Goal: Find specific page/section: Find specific page/section

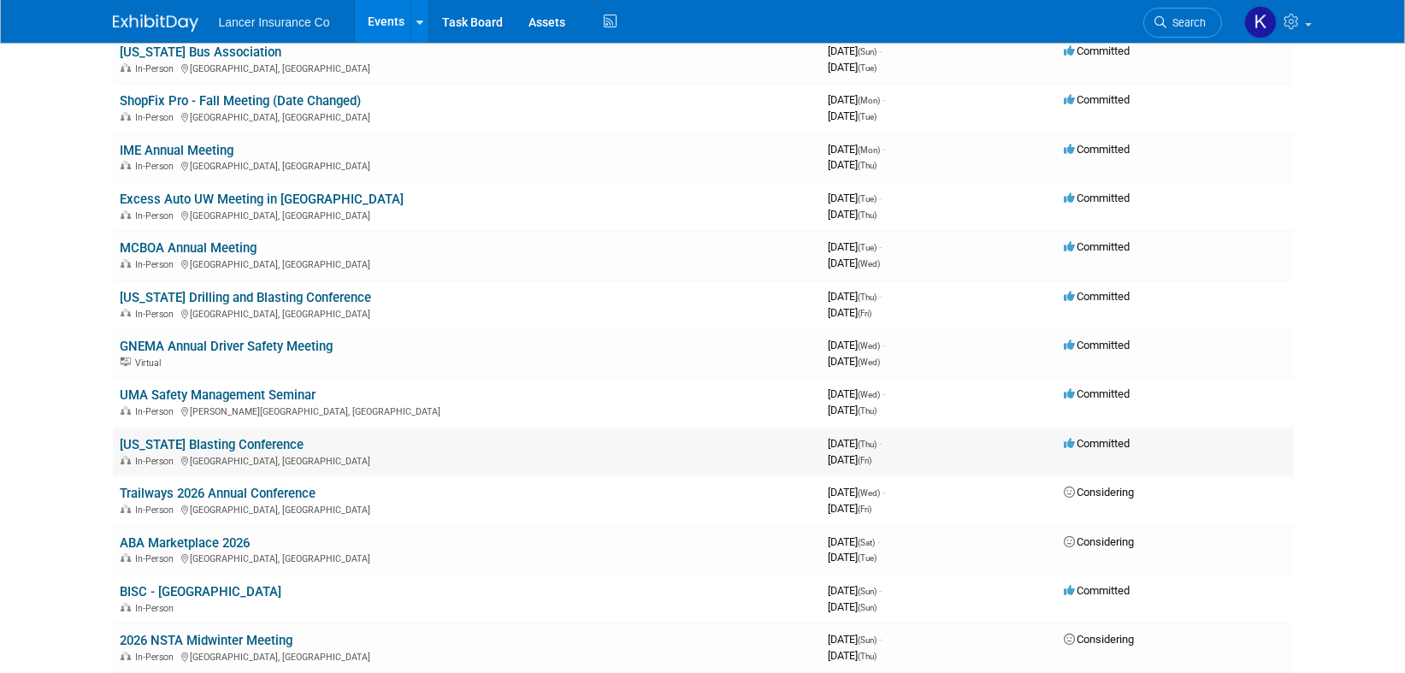
scroll to position [545, 0]
click at [242, 445] on link "[US_STATE] Blasting Conference" at bounding box center [212, 442] width 184 height 15
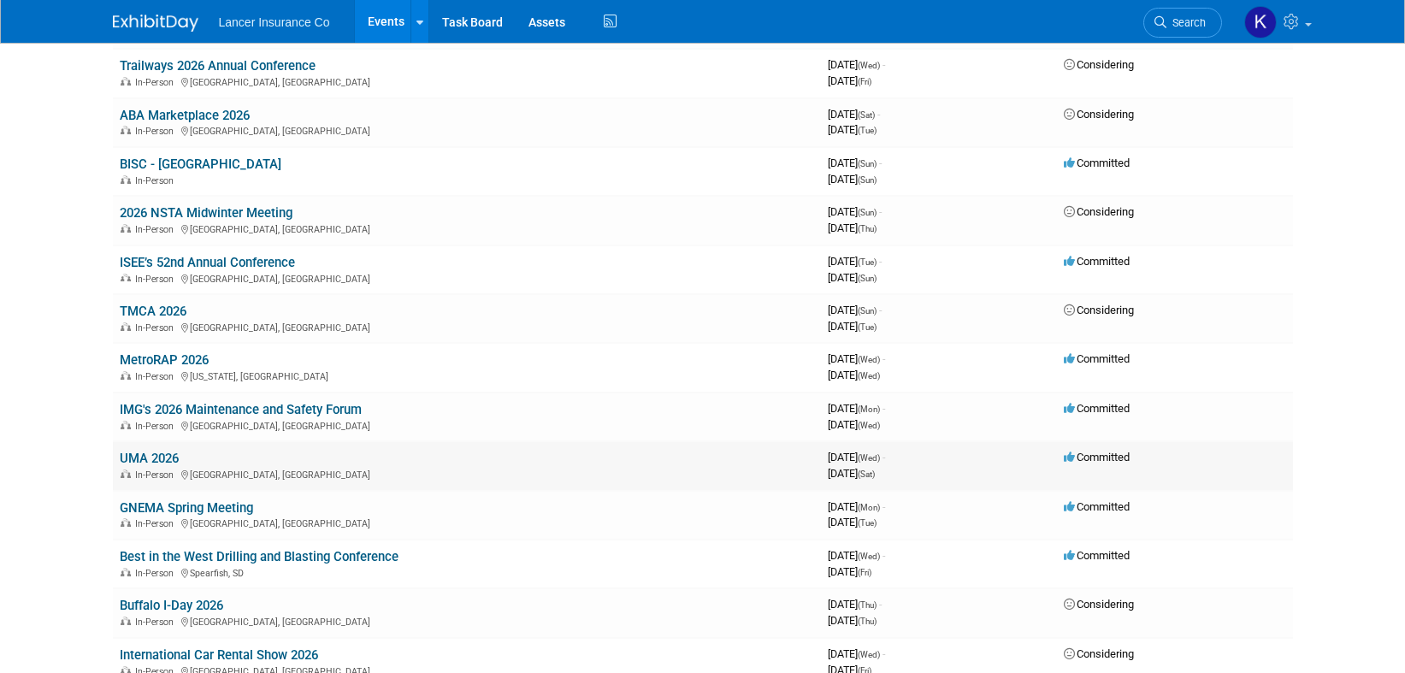
scroll to position [997, 0]
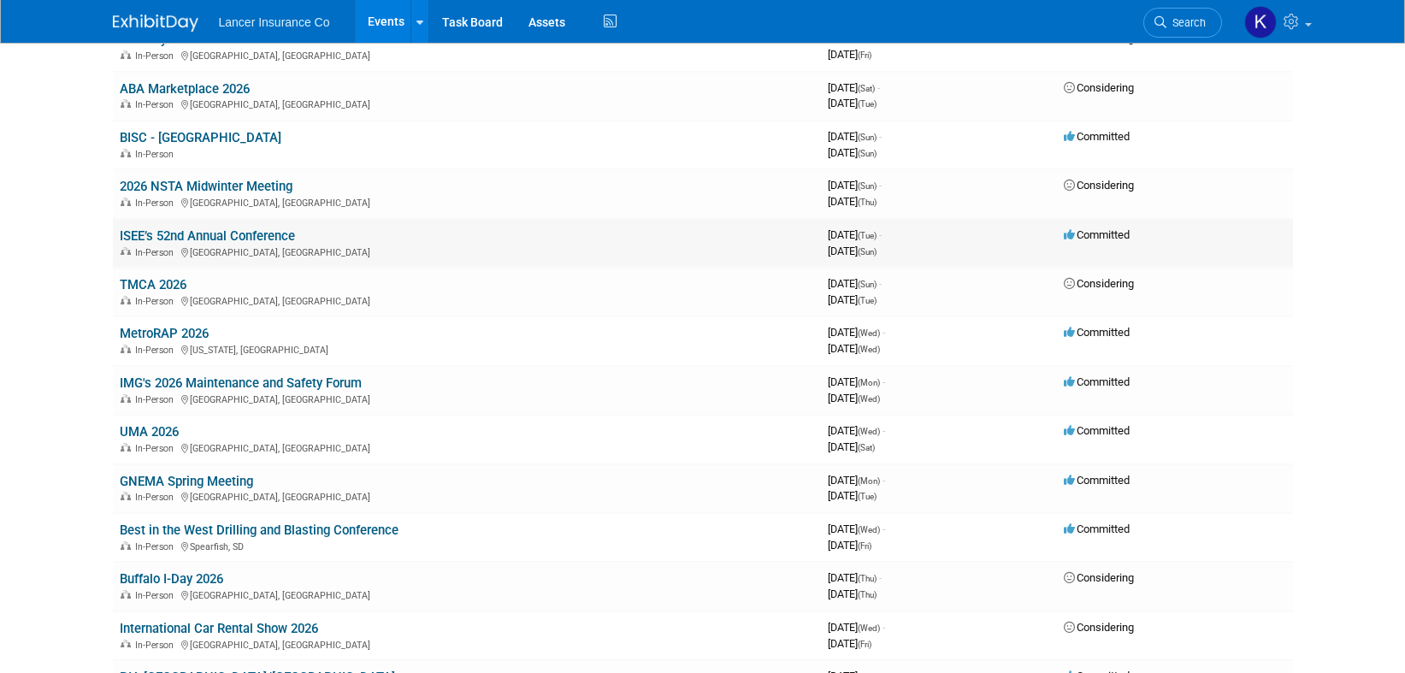
click at [205, 238] on link "ISEE’s 52nd Annual Conference" at bounding box center [207, 235] width 175 height 15
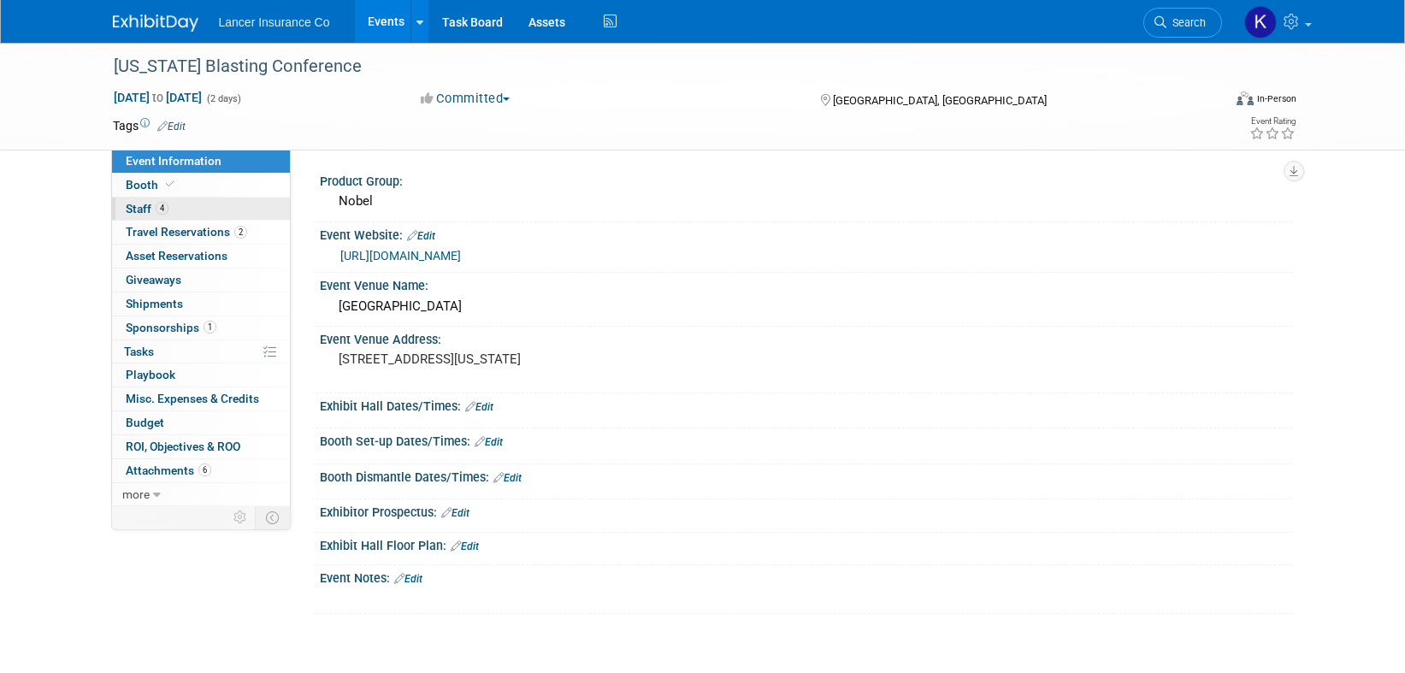
click at [153, 202] on span "Staff 4" at bounding box center [147, 209] width 43 height 14
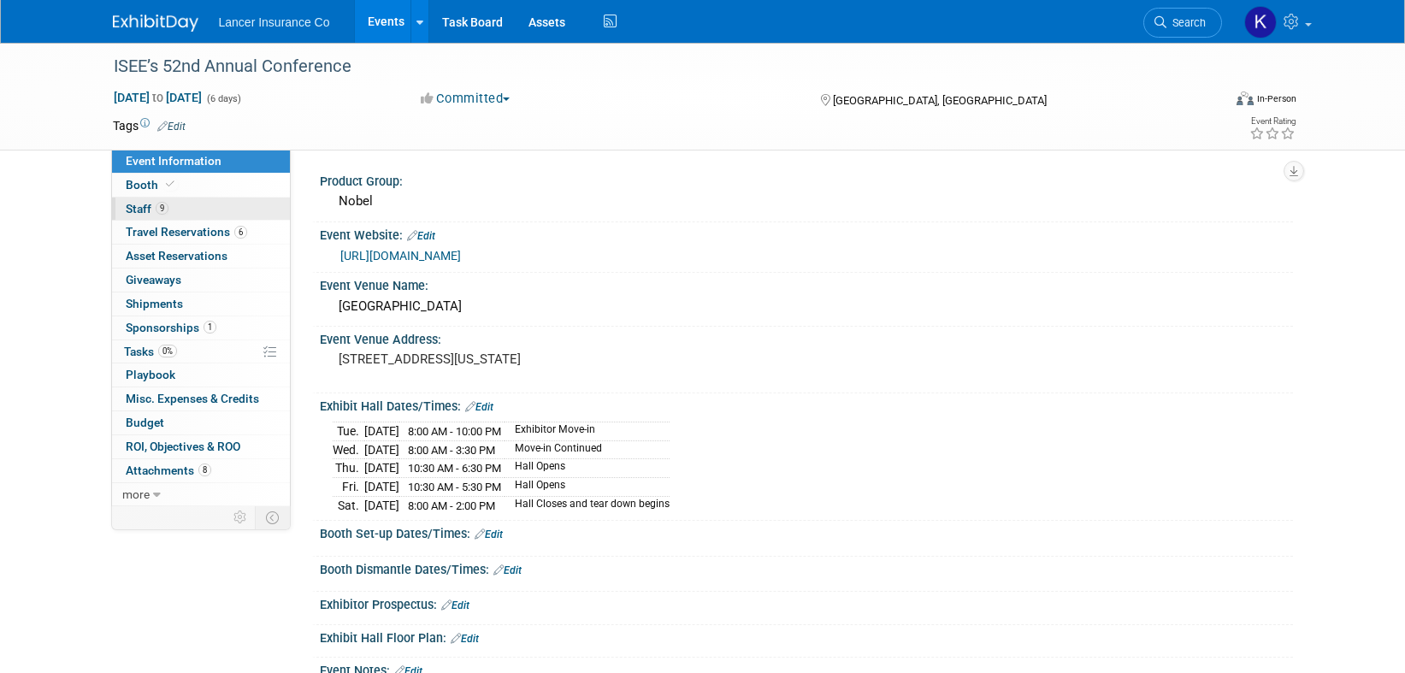
click at [138, 203] on span "Staff 9" at bounding box center [147, 209] width 43 height 14
